Goal: Task Accomplishment & Management: Manage account settings

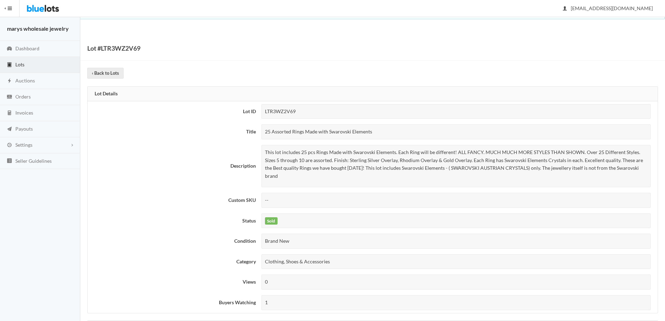
click at [30, 63] on link "Lots" at bounding box center [40, 65] width 80 height 16
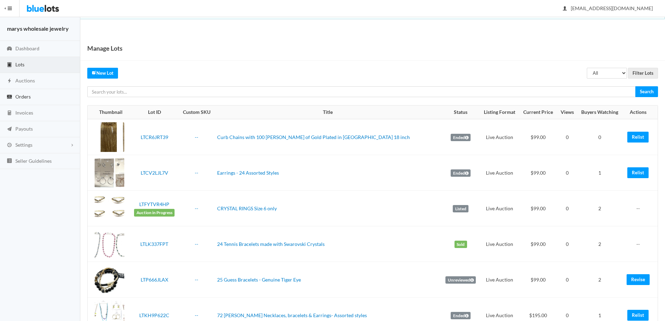
click at [27, 94] on span "Orders" at bounding box center [22, 97] width 15 height 6
